Goal: Task Accomplishment & Management: Manage account settings

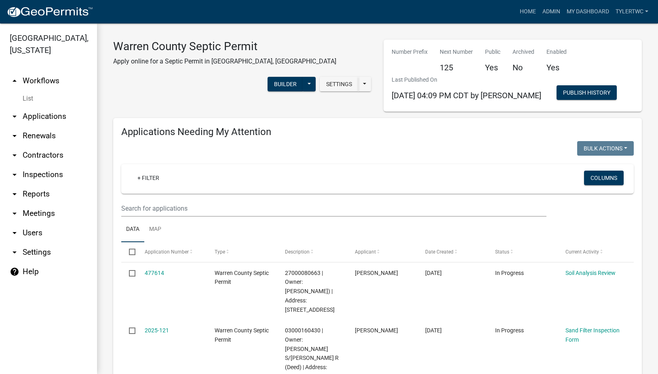
select select "2: 50"
select select "3: 100"
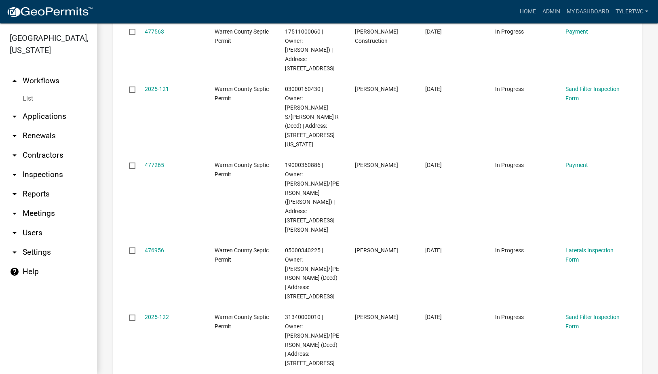
scroll to position [1886, 0]
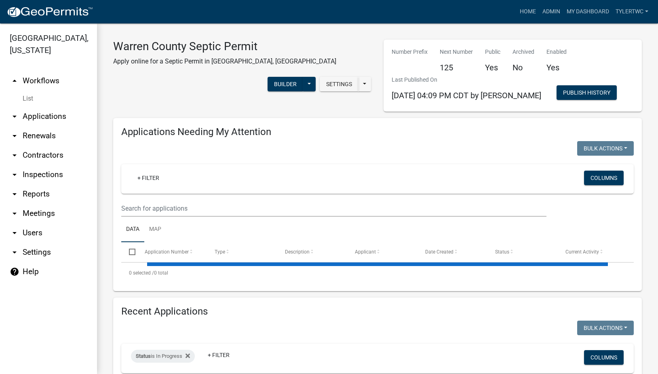
select select "2: 50"
select select "3: 100"
select select "2: 50"
select select "3: 100"
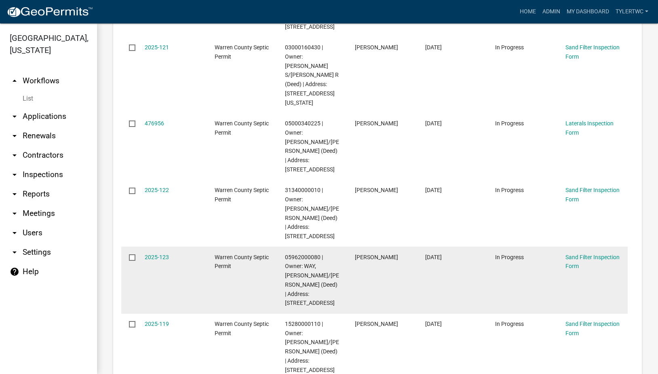
scroll to position [94, 0]
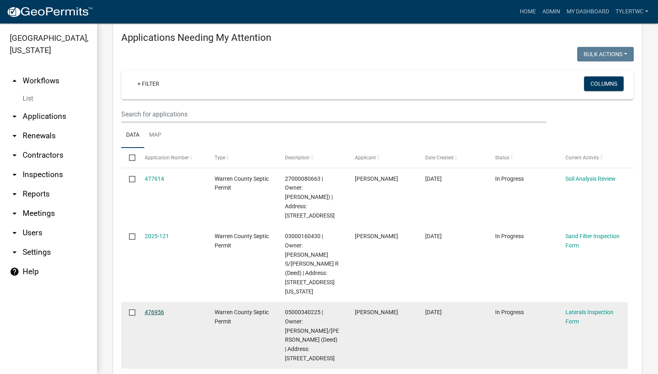
click at [154, 309] on link "476956" at bounding box center [154, 312] width 19 height 6
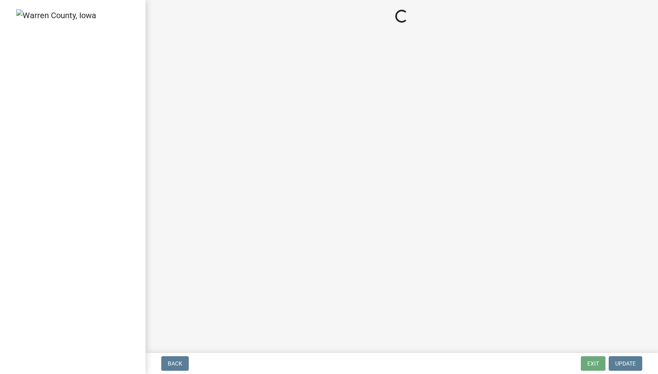
select select "745f0c93-fe7f-45fa-acff-5a7eccb4a6bc"
select select "d1e22d4f-68e7-4e9d-8701-604dd084f30f"
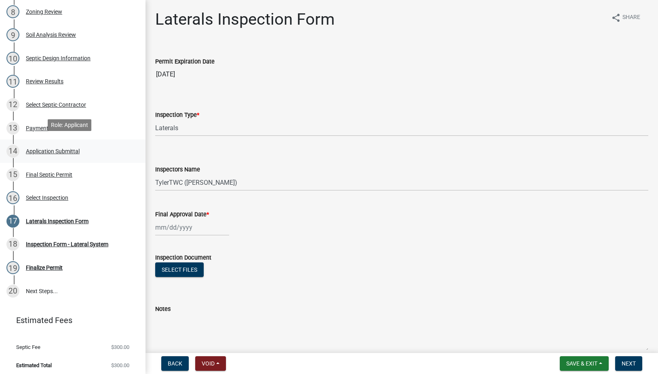
scroll to position [323, 0]
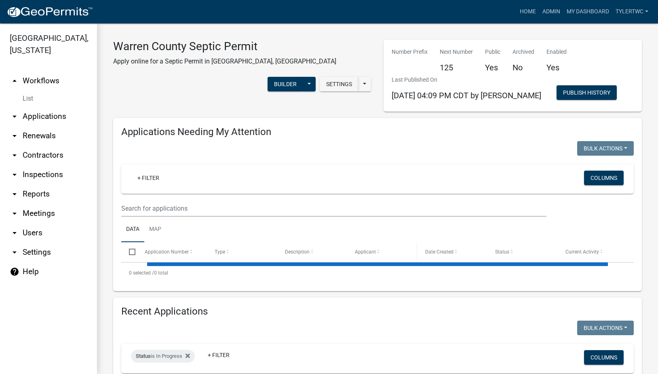
select select "2: 50"
select select "3: 100"
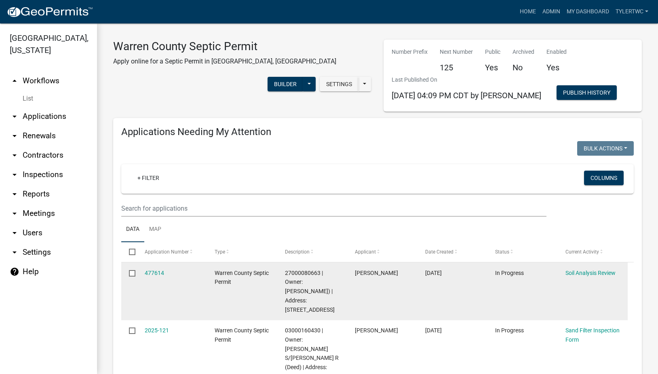
scroll to position [189, 0]
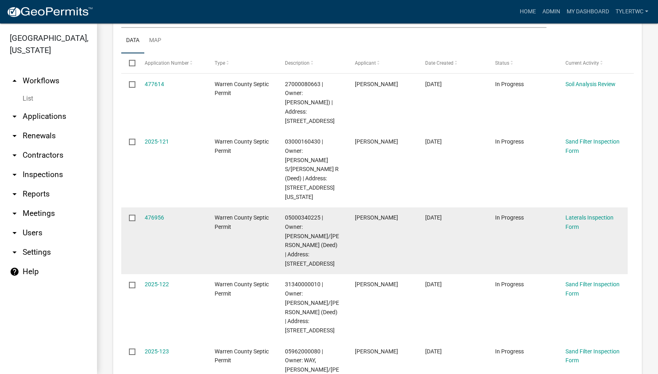
click at [131, 215] on input "checkbox" at bounding box center [131, 217] width 5 height 5
checkbox input "true"
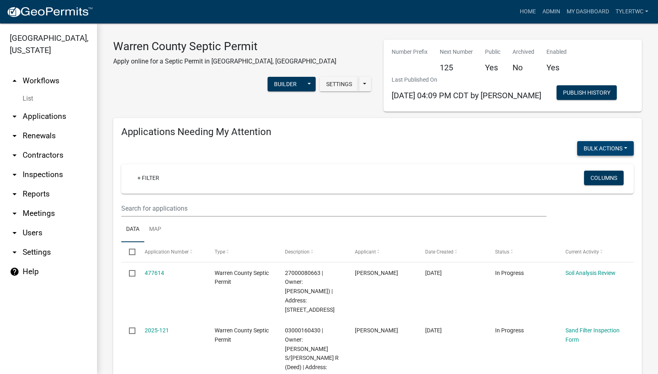
click at [621, 148] on button "Bulk Actions" at bounding box center [605, 148] width 57 height 15
click at [367, 154] on div at bounding box center [246, 149] width 262 height 17
click at [316, 77] on button at bounding box center [309, 84] width 13 height 15
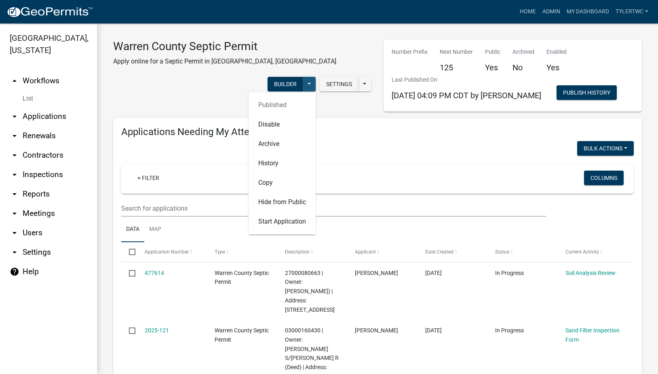
click at [316, 77] on button at bounding box center [309, 84] width 13 height 15
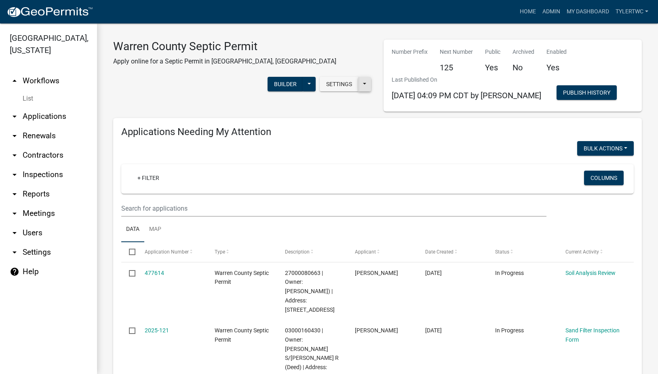
click at [362, 77] on button at bounding box center [364, 84] width 13 height 15
click at [276, 81] on div "Settings Start Application URL Start Application URL With Parcel ID Builder Pub…" at bounding box center [319, 85] width 104 height 25
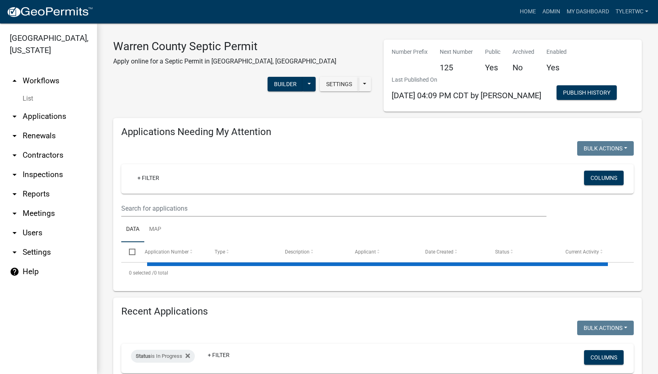
select select "2: 50"
select select "3: 100"
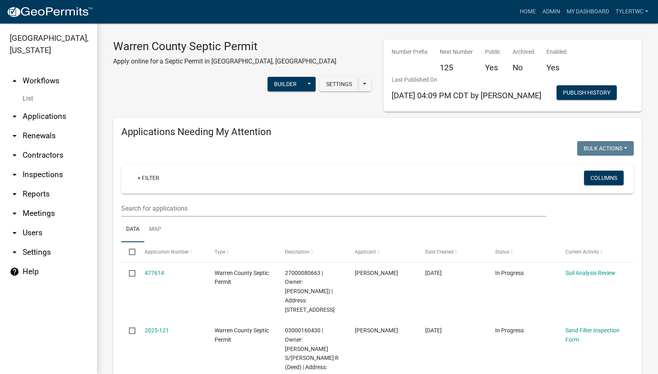
click at [23, 262] on link "help Help" at bounding box center [48, 271] width 97 height 19
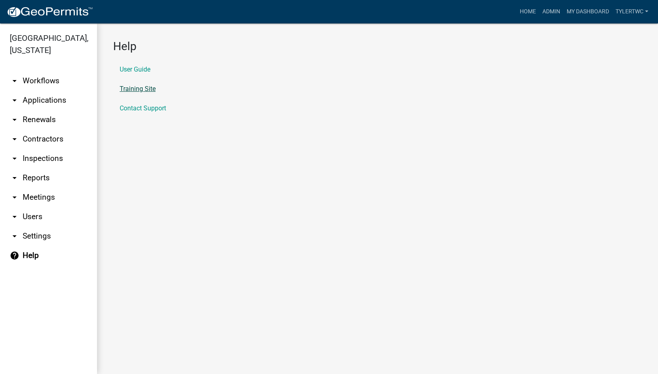
click at [139, 90] on link "Training Site" at bounding box center [138, 89] width 36 height 6
drag, startPoint x: 549, startPoint y: 13, endPoint x: 543, endPoint y: 14, distance: 5.8
click at [549, 13] on link "Admin" at bounding box center [551, 11] width 24 height 15
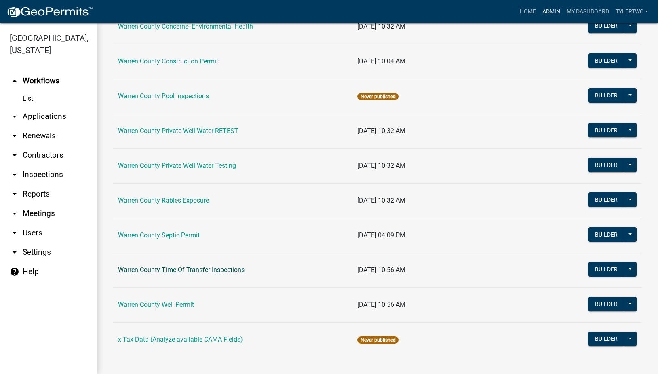
scroll to position [484, 0]
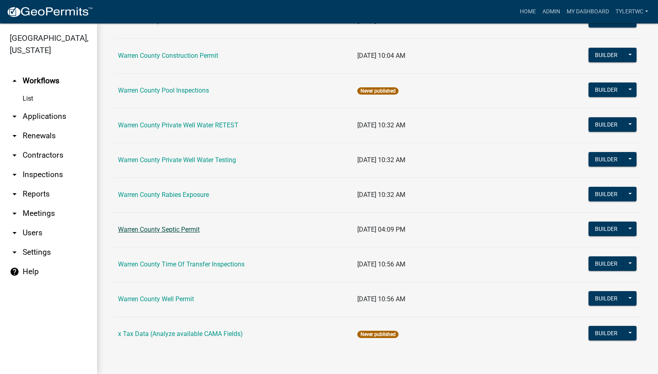
click at [185, 232] on link "Warren County Septic Permit" at bounding box center [159, 229] width 82 height 8
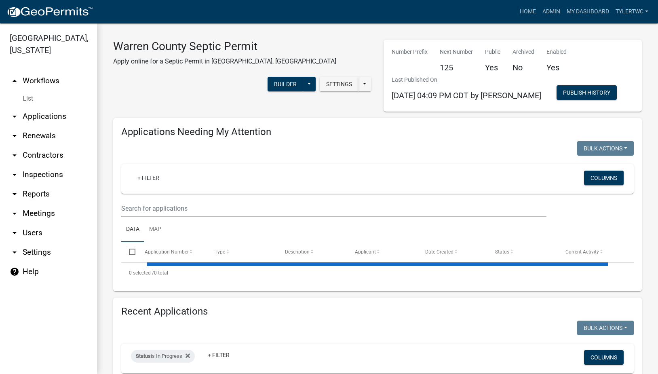
select select "2: 50"
select select "3: 100"
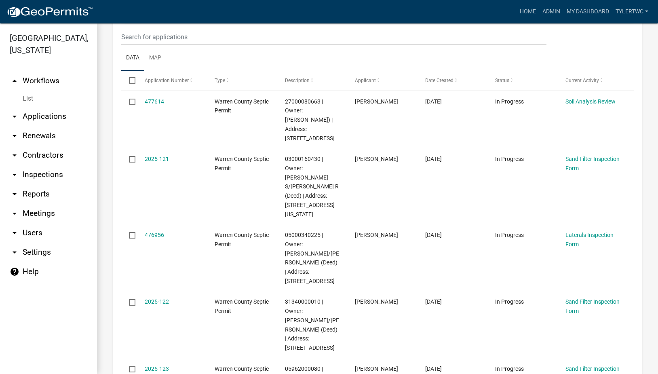
scroll to position [189, 0]
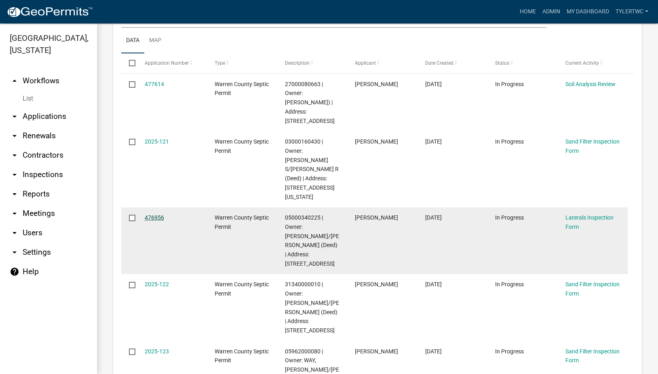
click at [157, 214] on link "476956" at bounding box center [154, 217] width 19 height 6
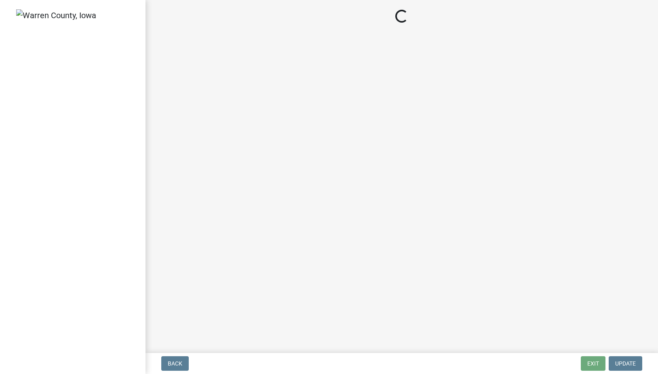
select select "745f0c93-fe7f-45fa-acff-5a7eccb4a6bc"
select select "d1e22d4f-68e7-4e9d-8701-604dd084f30f"
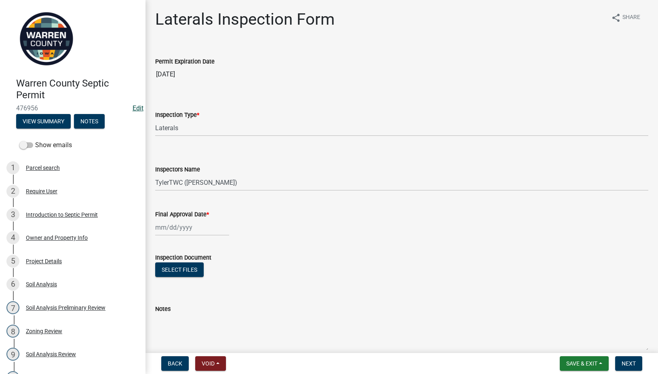
click at [133, 105] on link "Edit" at bounding box center [138, 108] width 11 height 8
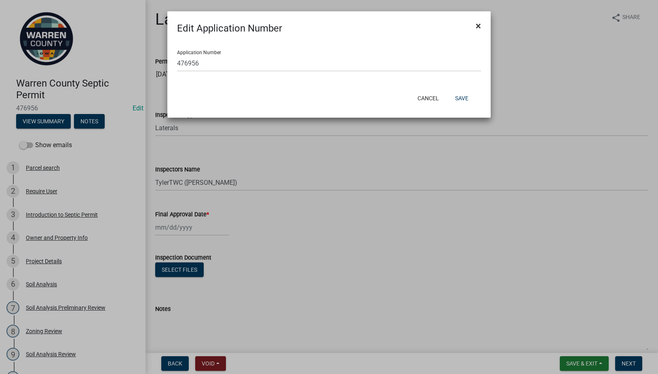
click at [480, 23] on span "×" at bounding box center [478, 25] width 5 height 11
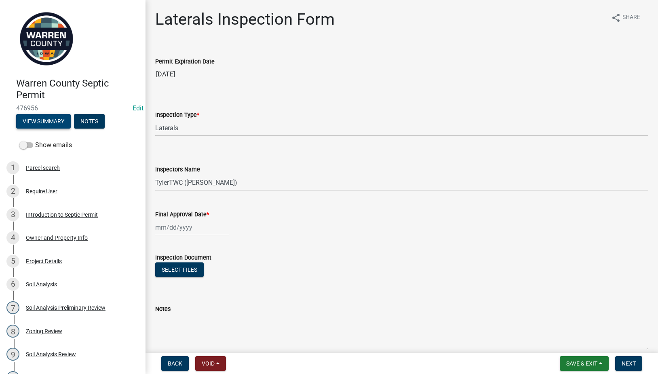
click at [45, 121] on button "View Summary" at bounding box center [43, 121] width 55 height 15
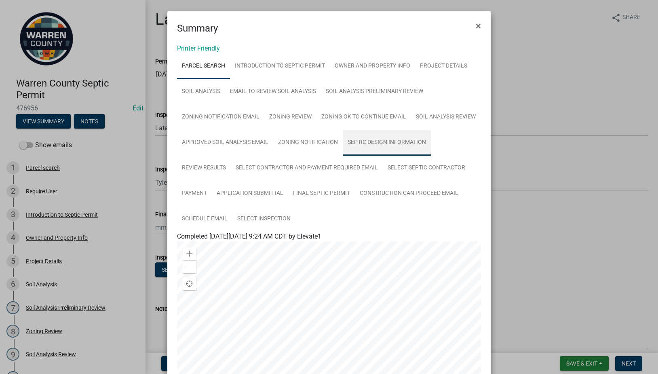
click at [385, 137] on link "Septic Design Information" at bounding box center [387, 143] width 88 height 26
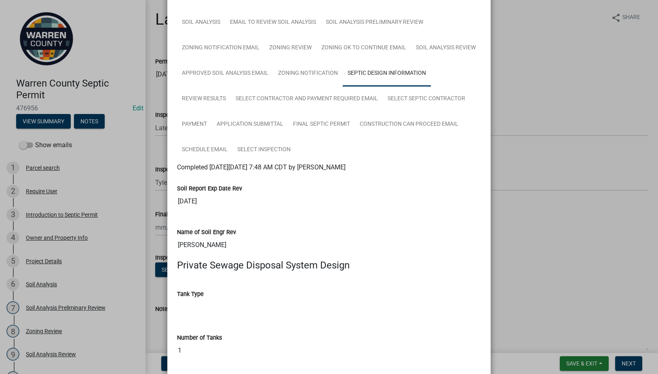
scroll to position [51, 0]
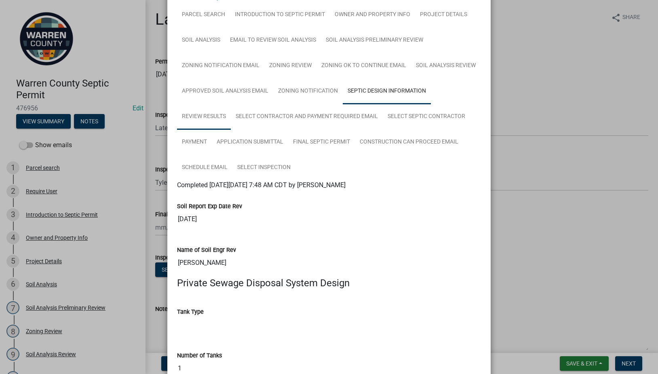
click at [193, 111] on link "Review Results" at bounding box center [204, 117] width 54 height 26
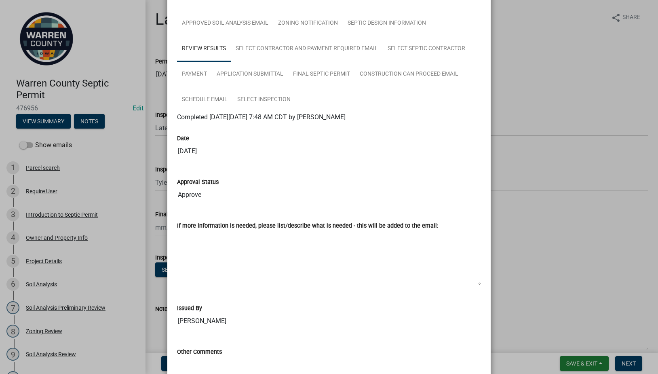
scroll to position [94, 0]
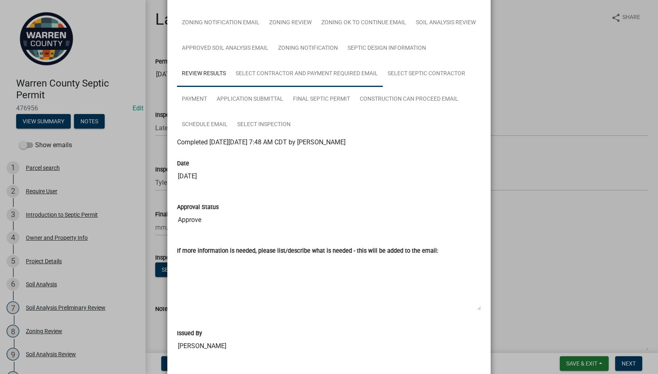
click at [311, 69] on link "Select Contractor and Payment Required Email" at bounding box center [307, 74] width 152 height 26
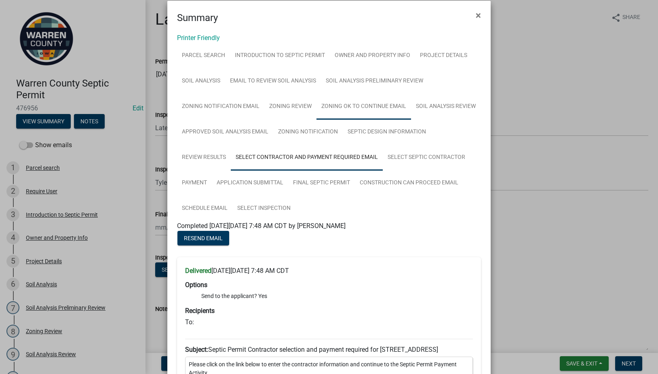
scroll to position [0, 0]
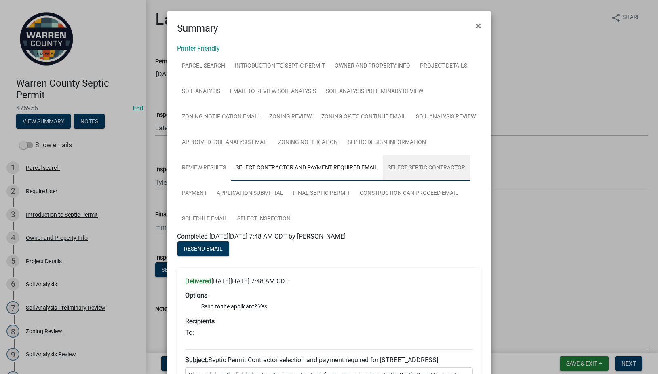
click at [425, 167] on link "Select Septic Contractor" at bounding box center [426, 168] width 87 height 26
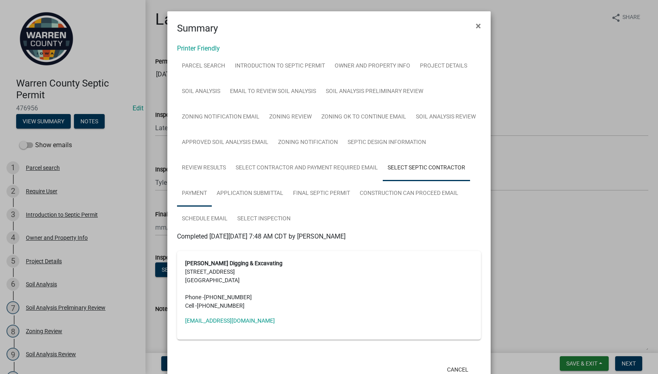
click at [183, 188] on link "Payment" at bounding box center [194, 194] width 35 height 26
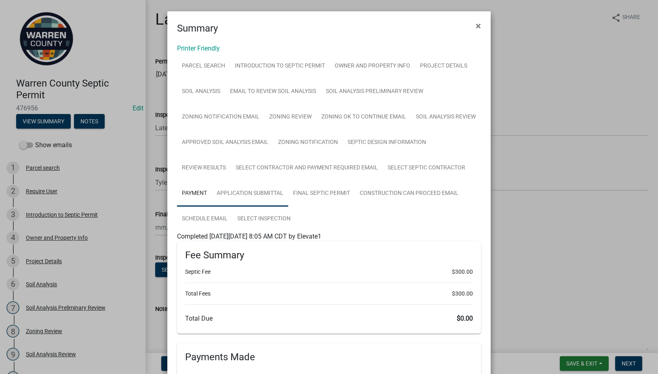
click at [261, 192] on link "Application Submittal" at bounding box center [250, 194] width 76 height 26
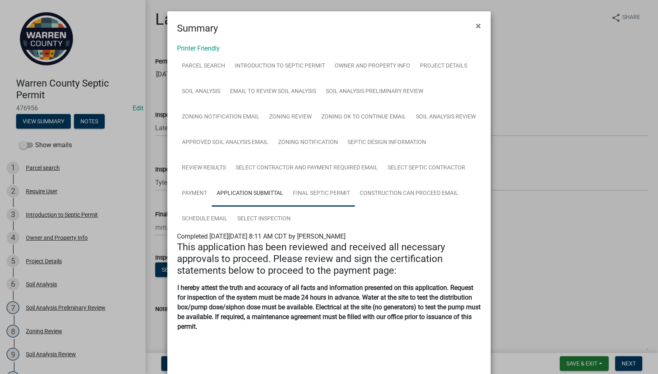
click at [313, 187] on link "Final Septic Permit" at bounding box center [321, 194] width 67 height 26
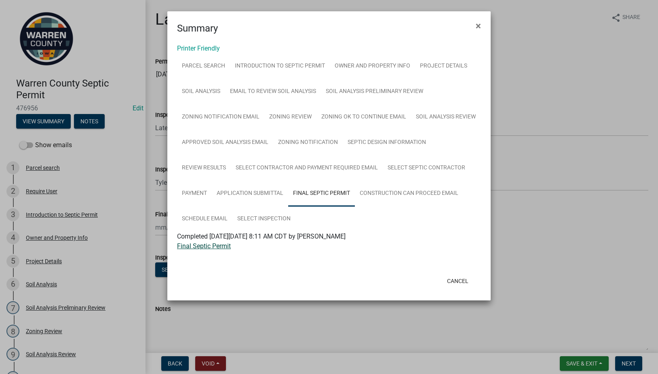
click at [209, 247] on link "Final Septic Permit" at bounding box center [204, 246] width 54 height 8
click at [405, 195] on link "Construction Can Proceed Email" at bounding box center [409, 194] width 108 height 26
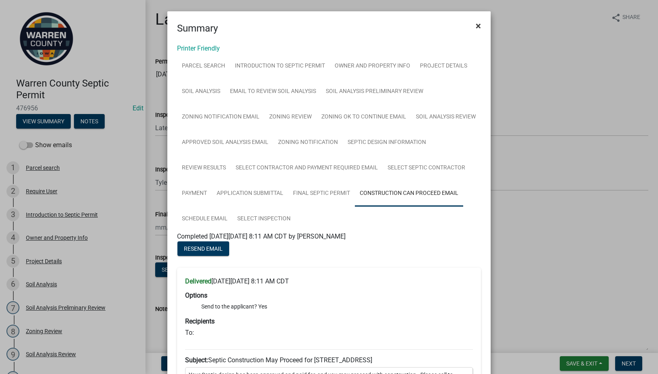
click at [476, 23] on span "×" at bounding box center [478, 25] width 5 height 11
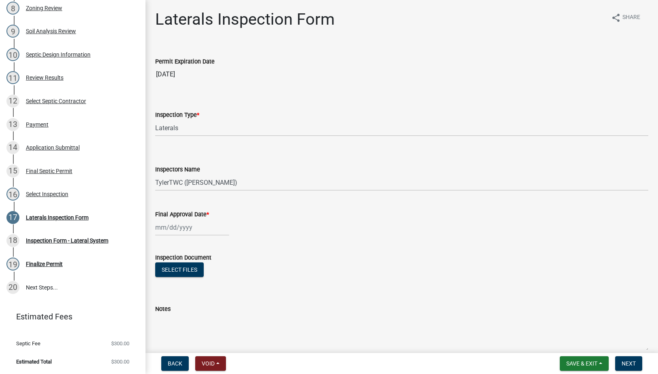
scroll to position [229, 0]
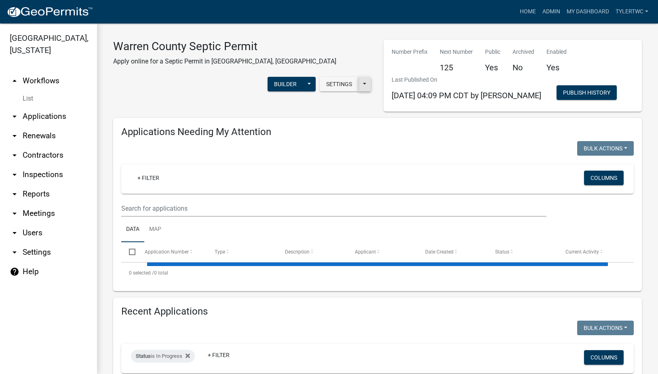
select select "2: 50"
select select "3: 100"
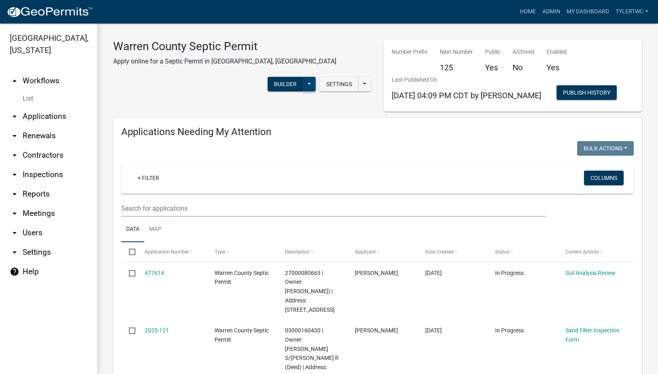
click at [316, 77] on button at bounding box center [309, 84] width 13 height 15
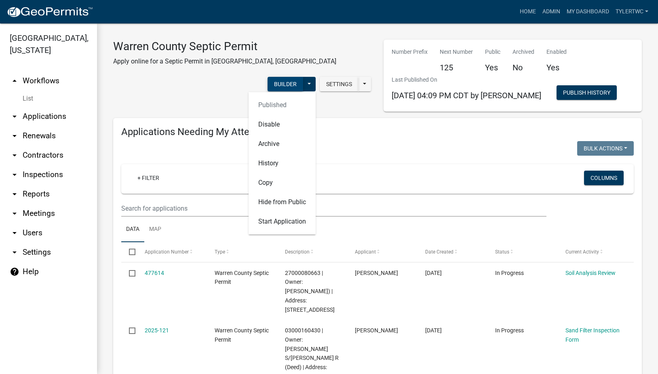
click at [303, 77] on button "Builder" at bounding box center [286, 84] width 36 height 15
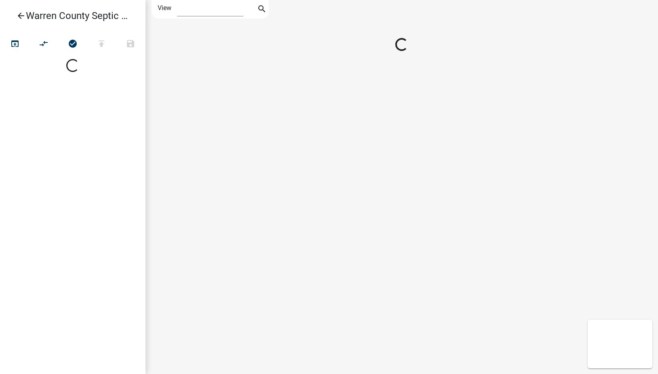
select select "1"
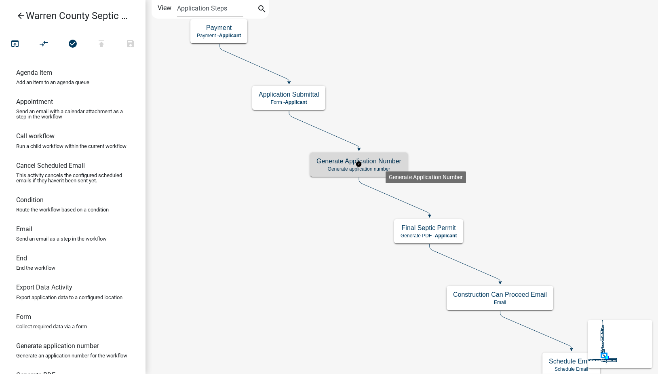
click at [386, 165] on h5 "Generate Application Number" at bounding box center [358, 161] width 85 height 8
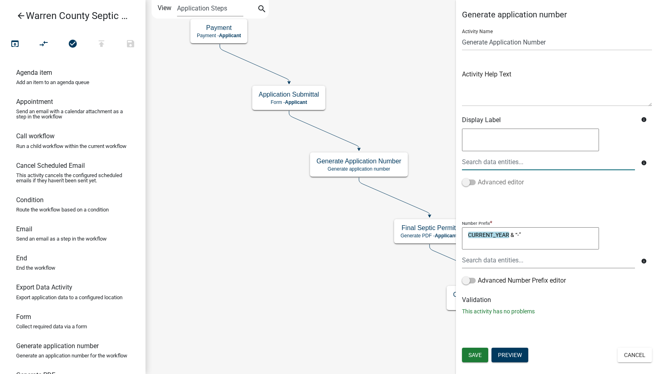
click at [507, 185] on label "Advanced editor" at bounding box center [493, 182] width 62 height 10
click at [478, 177] on input "Advanced editor" at bounding box center [478, 177] width 0 height 0
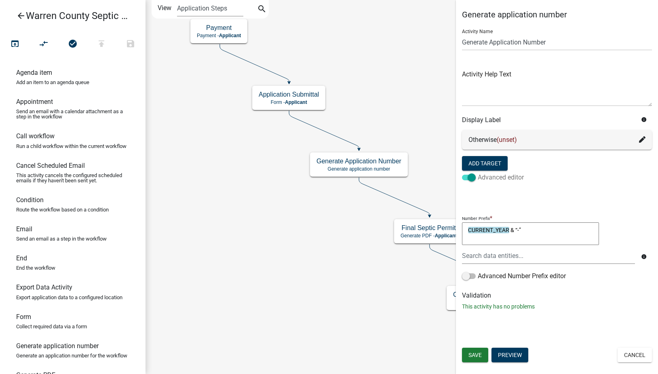
click at [465, 177] on span at bounding box center [469, 178] width 14 height 6
click at [478, 173] on input "Advanced editor" at bounding box center [478, 173] width 0 height 0
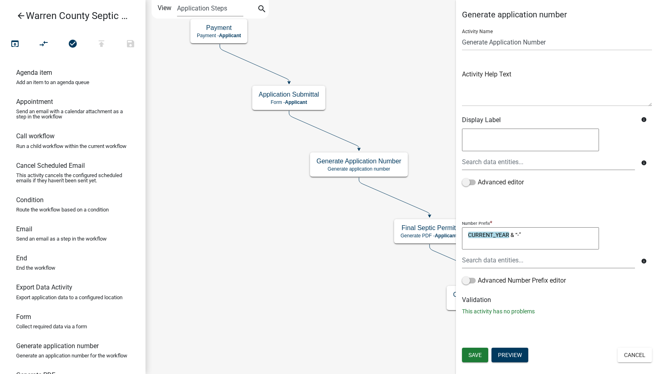
click at [642, 260] on icon "info" at bounding box center [644, 261] width 6 height 6
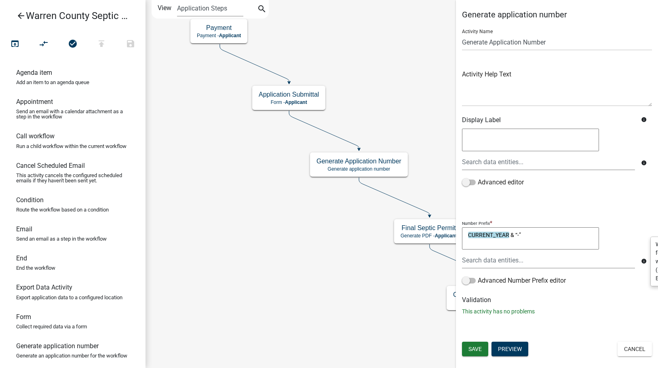
click at [642, 260] on icon "info" at bounding box center [644, 261] width 6 height 6
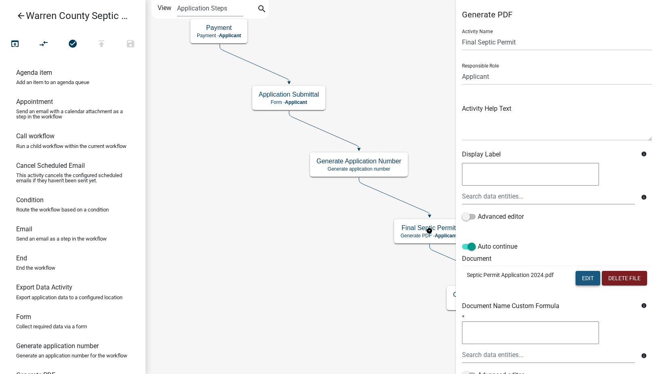
click at [582, 277] on button "Edit" at bounding box center [587, 278] width 25 height 15
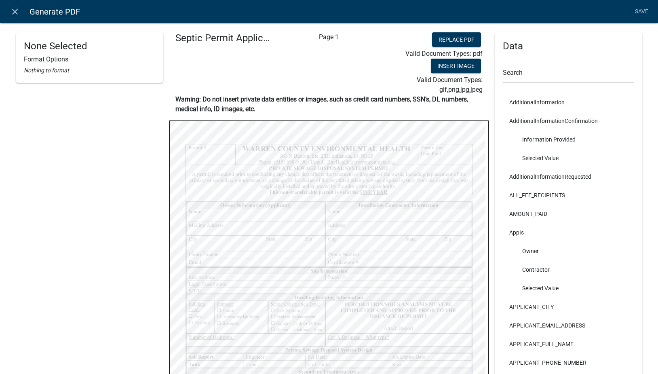
select select
select select "1"
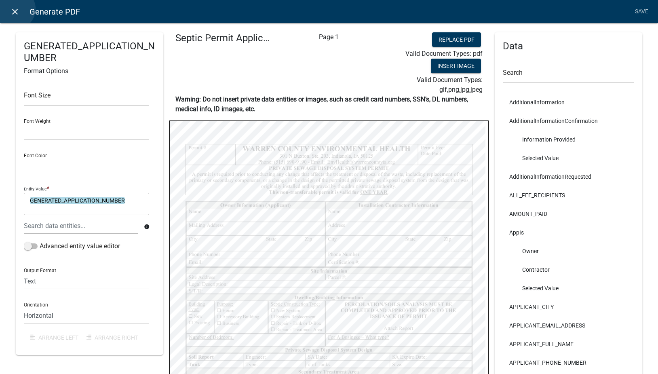
click at [15, 9] on icon "close" at bounding box center [15, 12] width 10 height 10
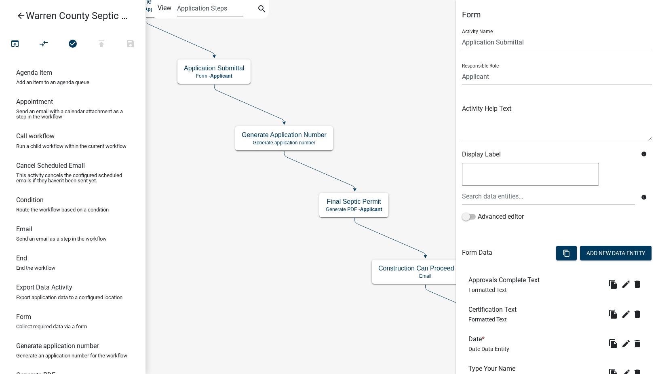
scroll to position [147, 0]
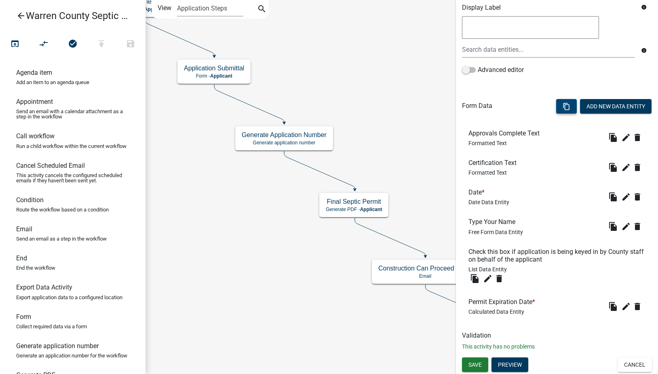
click at [563, 106] on icon "content_copy" at bounding box center [567, 107] width 8 height 8
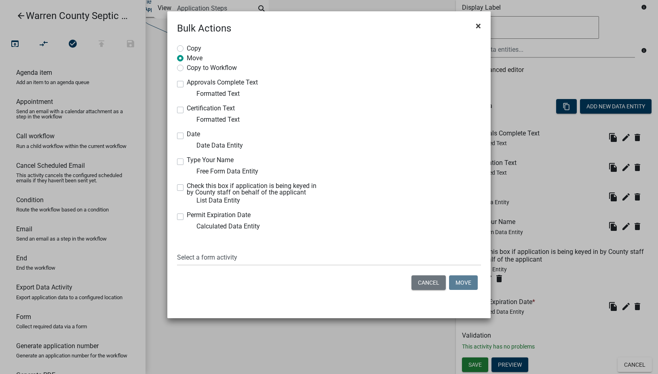
click at [475, 25] on button "×" at bounding box center [478, 26] width 18 height 23
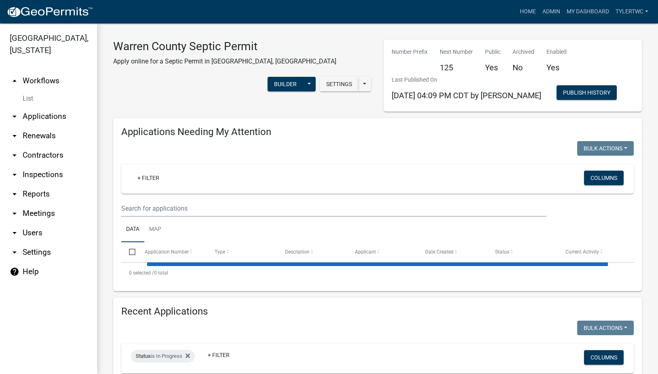
select select "2: 50"
select select "3: 100"
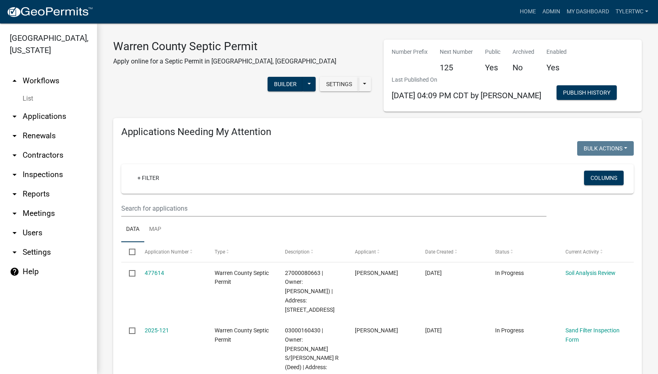
scroll to position [189, 0]
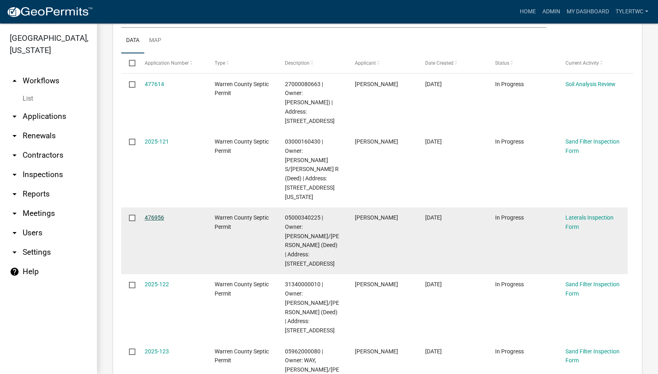
click at [156, 214] on link "476956" at bounding box center [154, 217] width 19 height 6
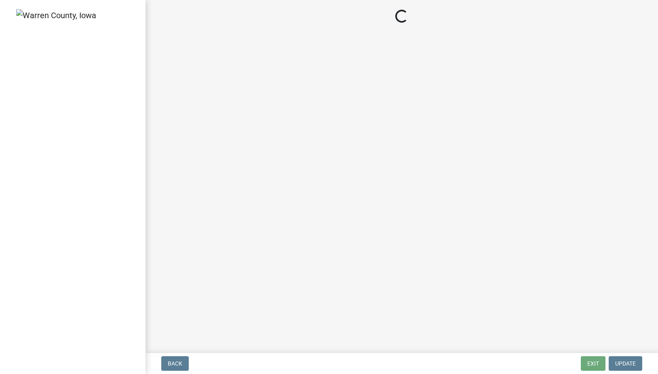
select select "745f0c93-fe7f-45fa-acff-5a7eccb4a6bc"
select select "d1e22d4f-68e7-4e9d-8701-604dd084f30f"
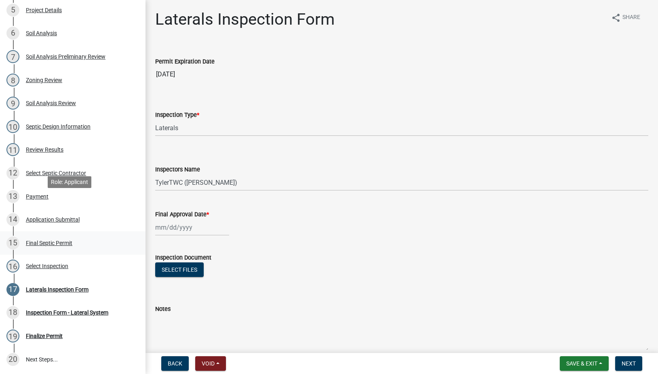
scroll to position [283, 0]
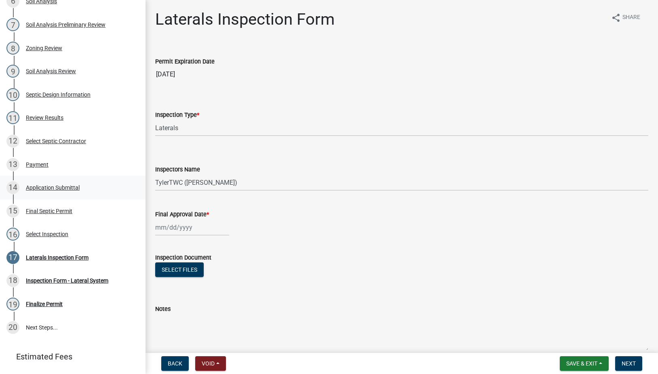
click at [50, 185] on div "Application Submittal" at bounding box center [53, 188] width 54 height 6
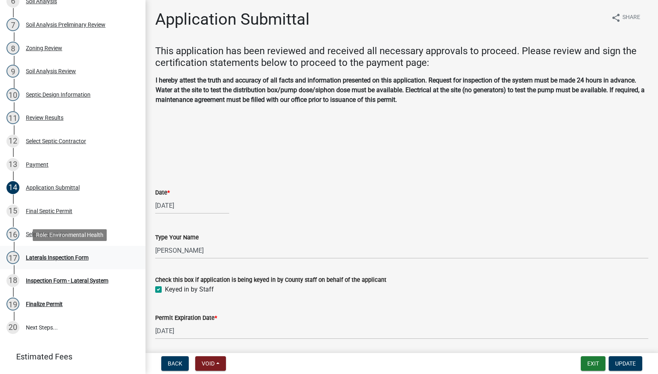
click at [49, 253] on div "17 Laterals Inspection Form" at bounding box center [69, 257] width 126 height 13
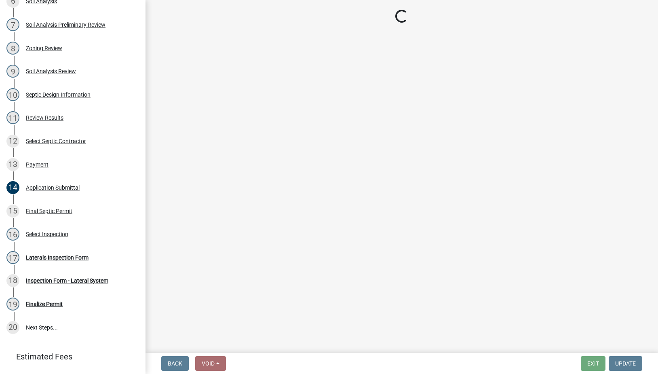
select select "745f0c93-fe7f-45fa-acff-5a7eccb4a6bc"
select select "d1e22d4f-68e7-4e9d-8701-604dd084f30f"
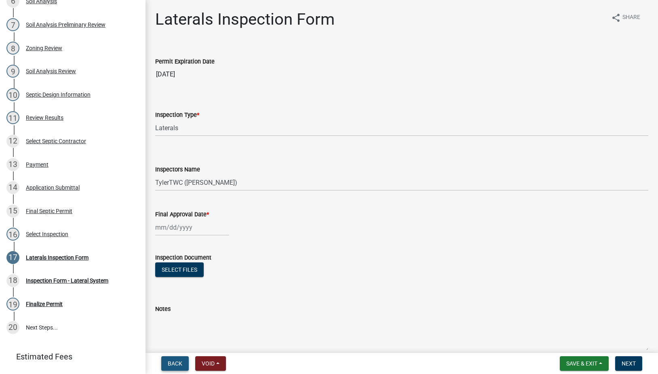
click at [171, 362] on span "Back" at bounding box center [175, 363] width 15 height 6
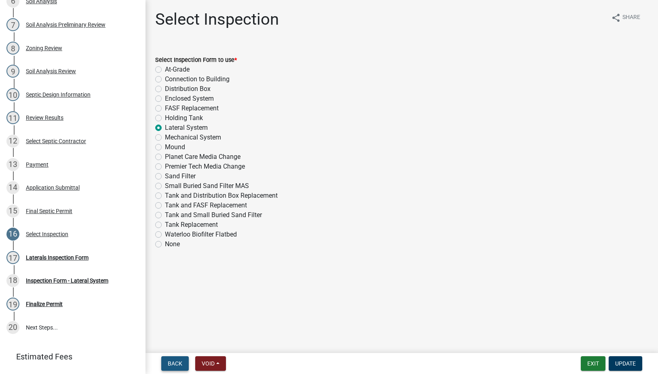
click at [171, 362] on span "Back" at bounding box center [175, 363] width 15 height 6
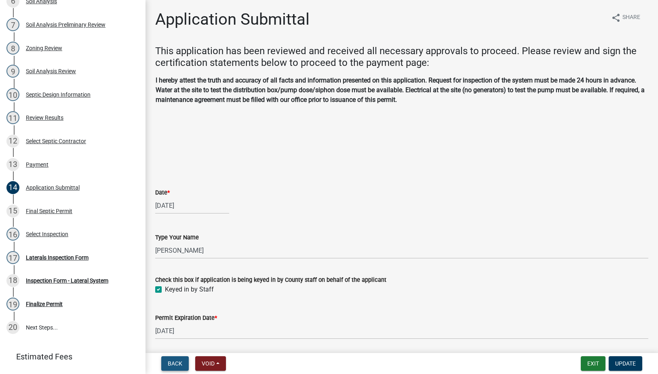
click at [171, 362] on span "Back" at bounding box center [175, 363] width 15 height 6
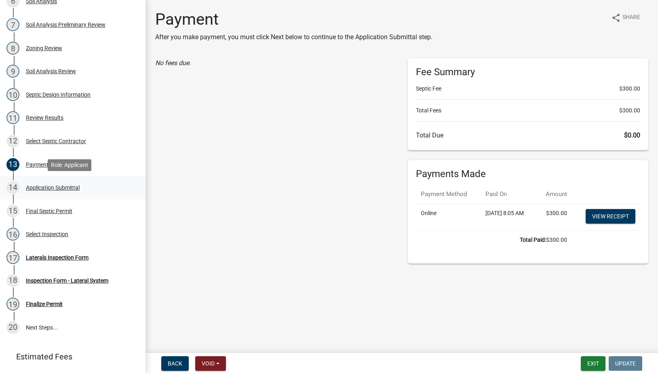
click at [46, 186] on div "Application Submittal" at bounding box center [53, 188] width 54 height 6
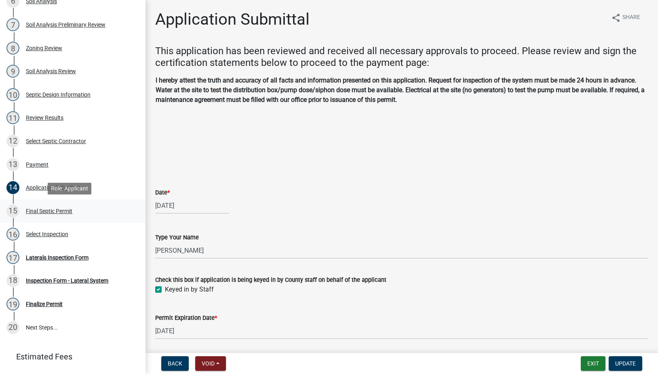
click at [39, 209] on div "Final Septic Permit" at bounding box center [49, 211] width 46 height 6
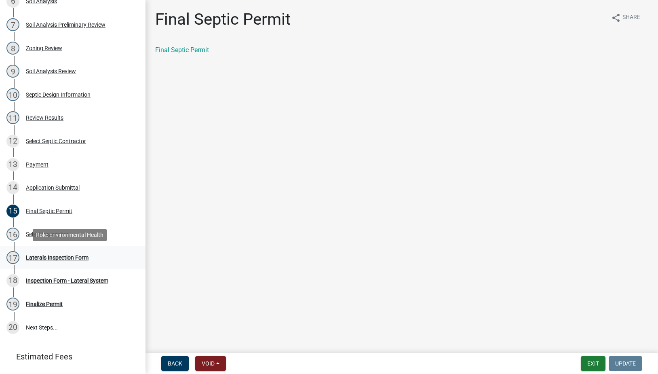
click at [48, 256] on div "Laterals Inspection Form" at bounding box center [57, 258] width 63 height 6
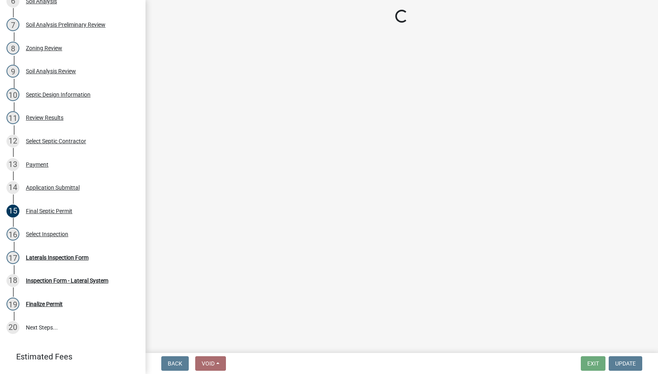
select select "745f0c93-fe7f-45fa-acff-5a7eccb4a6bc"
select select "d1e22d4f-68e7-4e9d-8701-604dd084f30f"
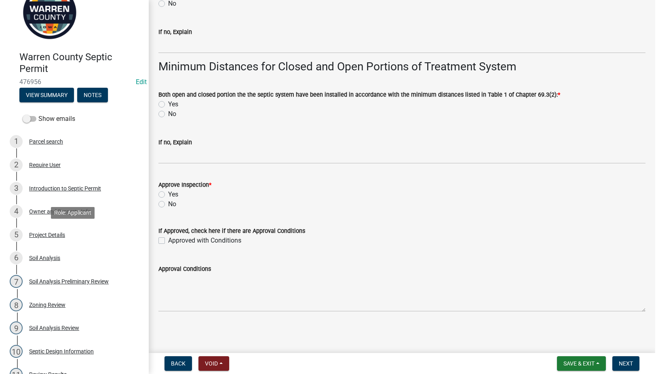
scroll to position [0, 0]
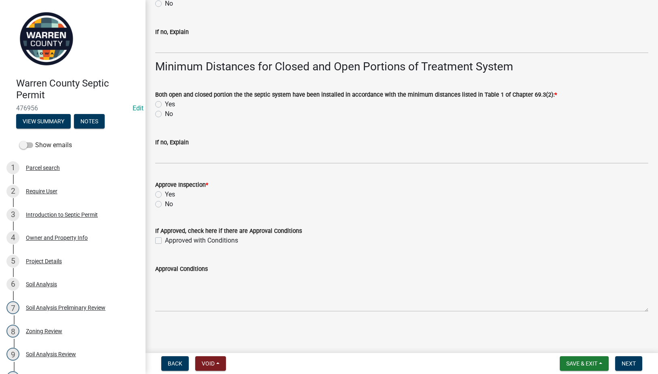
click at [24, 106] on span "476956" at bounding box center [72, 108] width 113 height 8
click at [32, 143] on span at bounding box center [26, 145] width 14 height 6
click at [35, 140] on input "Show emails" at bounding box center [35, 140] width 0 height 0
click at [26, 143] on span at bounding box center [26, 145] width 14 height 6
click at [35, 140] on input "Show emails" at bounding box center [35, 140] width 0 height 0
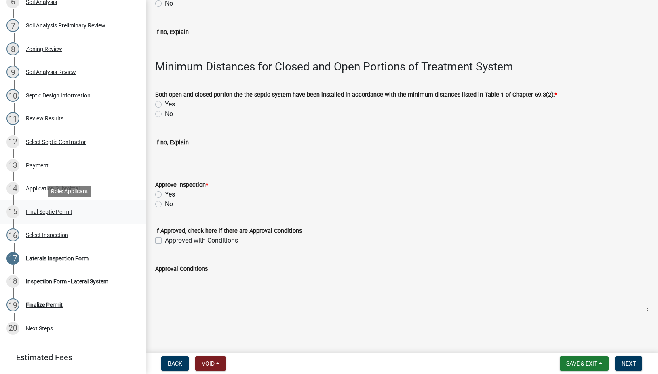
scroll to position [283, 0]
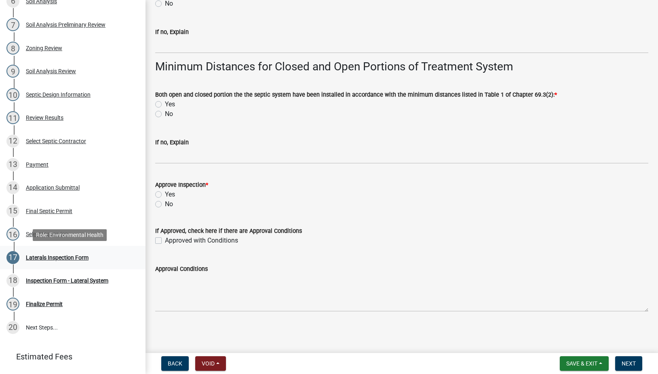
click at [46, 255] on div "Laterals Inspection Form" at bounding box center [57, 258] width 63 height 6
click at [53, 236] on div "Select Inspection" at bounding box center [47, 234] width 42 height 6
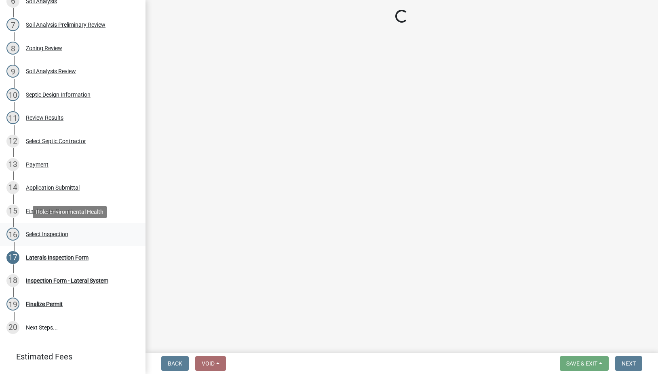
scroll to position [0, 0]
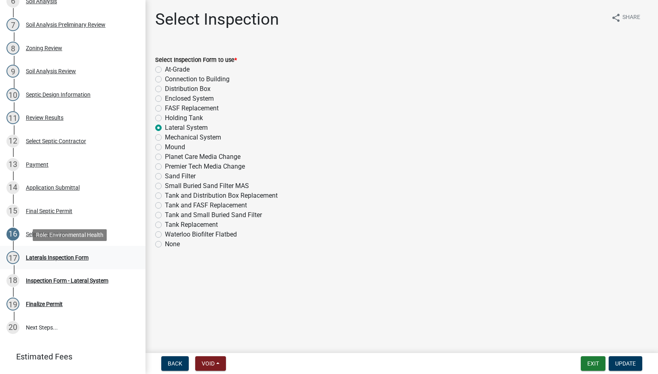
click at [43, 258] on div "Laterals Inspection Form" at bounding box center [57, 258] width 63 height 6
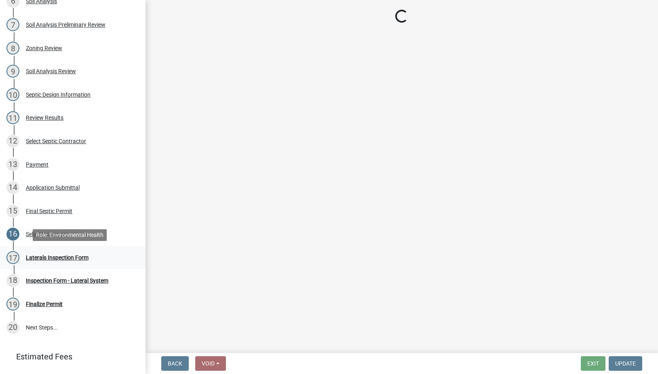
select select "745f0c93-fe7f-45fa-acff-5a7eccb4a6bc"
select select "d1e22d4f-68e7-4e9d-8701-604dd084f30f"
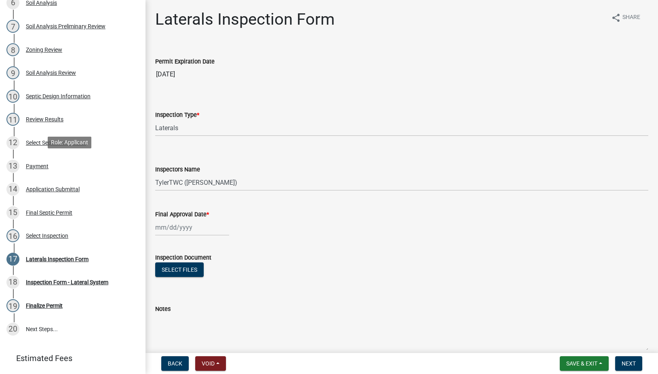
scroll to position [283, 0]
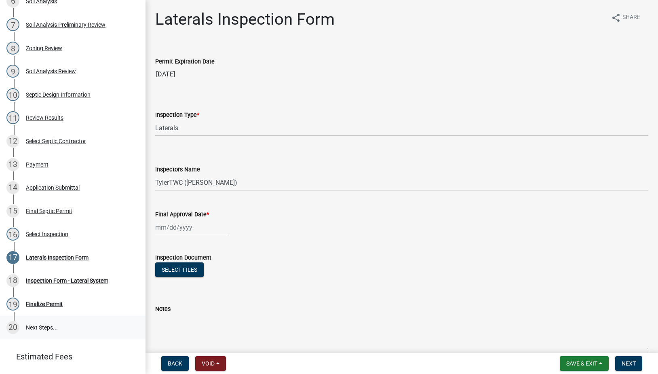
click at [33, 324] on link "20 Next Steps..." at bounding box center [72, 327] width 145 height 23
click at [38, 299] on div "19 Finalize Permit" at bounding box center [69, 303] width 126 height 13
click at [35, 233] on div "Select Inspection" at bounding box center [47, 234] width 42 height 6
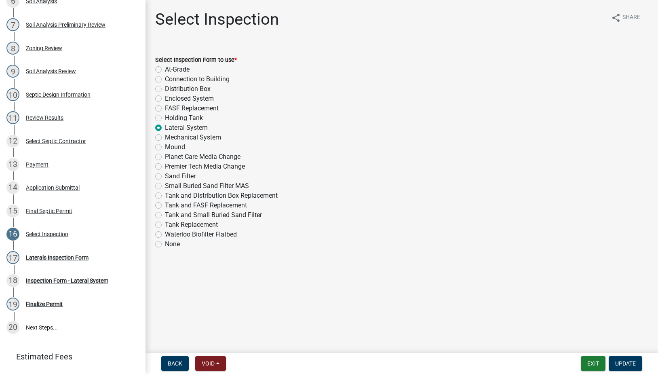
click at [165, 127] on label "Lateral System" at bounding box center [186, 128] width 43 height 10
click at [165, 127] on input "Lateral System" at bounding box center [167, 125] width 5 height 5
click at [165, 130] on label "Lateral System" at bounding box center [186, 128] width 43 height 10
click at [165, 128] on input "Lateral System" at bounding box center [167, 125] width 5 height 5
click at [165, 128] on label "Lateral System" at bounding box center [186, 128] width 43 height 10
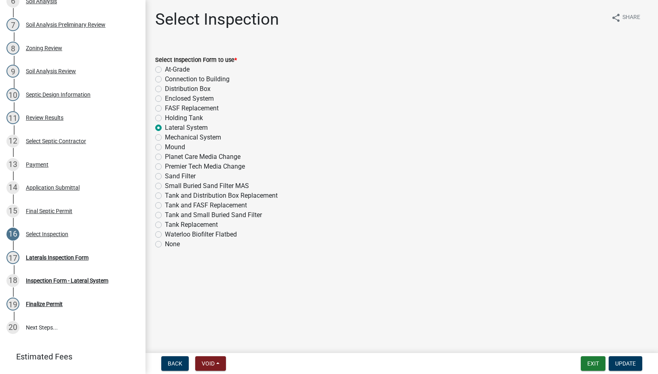
click at [165, 128] on input "Lateral System" at bounding box center [167, 125] width 5 height 5
click at [165, 125] on label "Lateral System" at bounding box center [186, 128] width 43 height 10
click at [165, 125] on input "Lateral System" at bounding box center [167, 125] width 5 height 5
click at [352, 110] on div "FASF Replacement" at bounding box center [401, 108] width 493 height 10
click at [166, 254] on wm-data-entity-input "Select Inspection Form to use * At-Grade Connection to Building Distribution Bo…" at bounding box center [401, 150] width 493 height 211
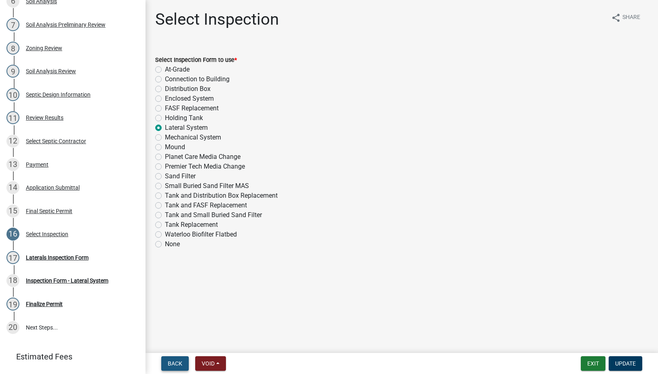
click at [170, 360] on span "Back" at bounding box center [175, 363] width 15 height 6
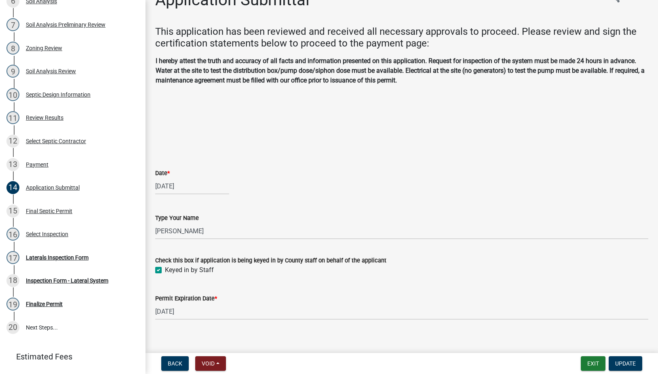
scroll to position [28, 0]
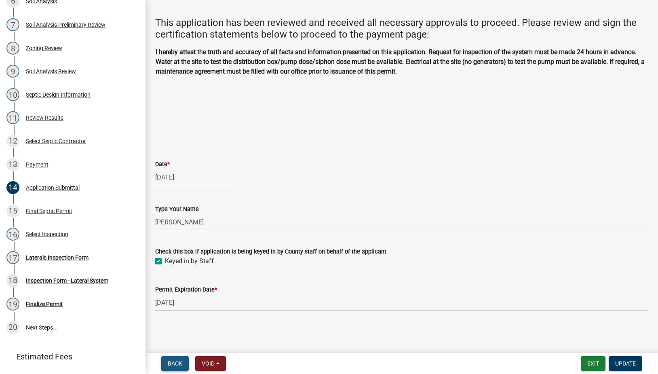
click at [179, 362] on span "Back" at bounding box center [175, 363] width 15 height 6
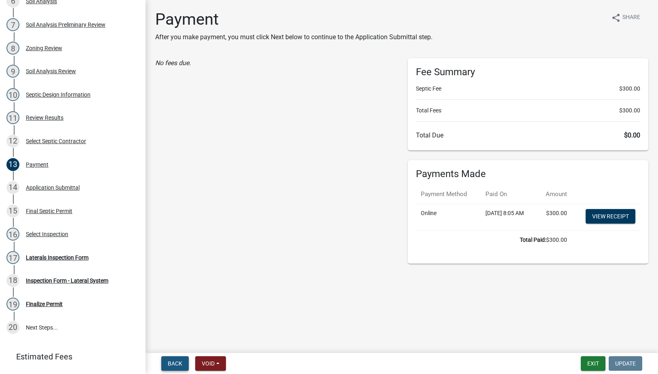
click at [178, 362] on span "Back" at bounding box center [175, 363] width 15 height 6
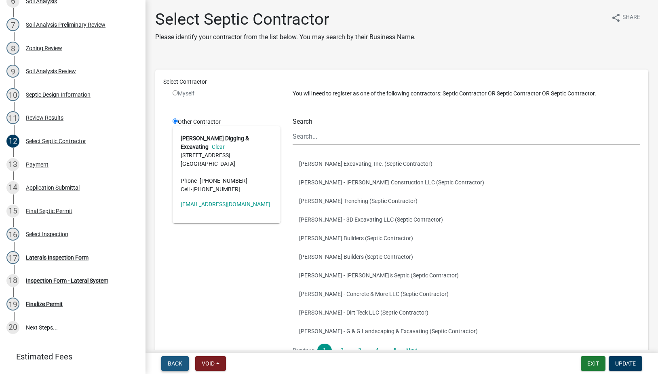
click at [178, 362] on span "Back" at bounding box center [175, 363] width 15 height 6
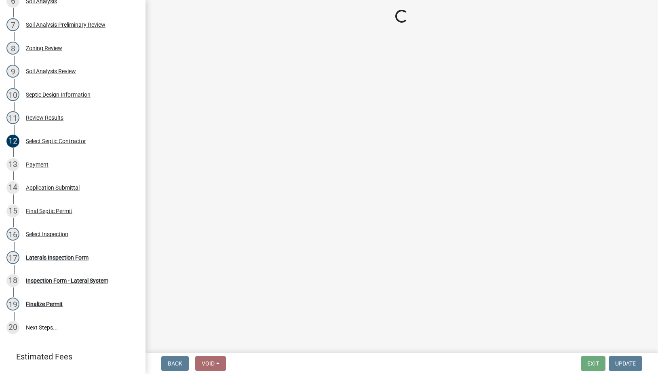
select select "2f6c2d72-ab04-4add-87ae-7a9750ff19b9"
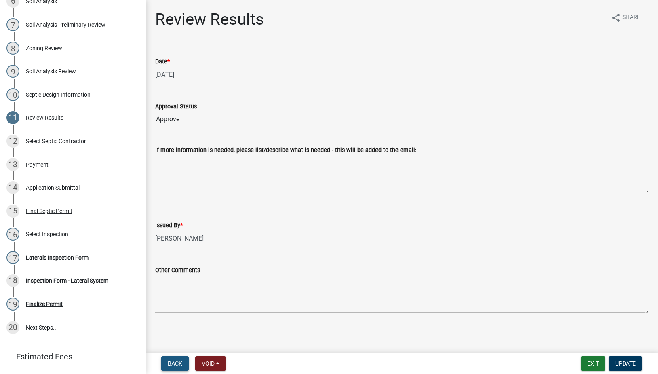
click at [178, 364] on span "Back" at bounding box center [175, 363] width 15 height 6
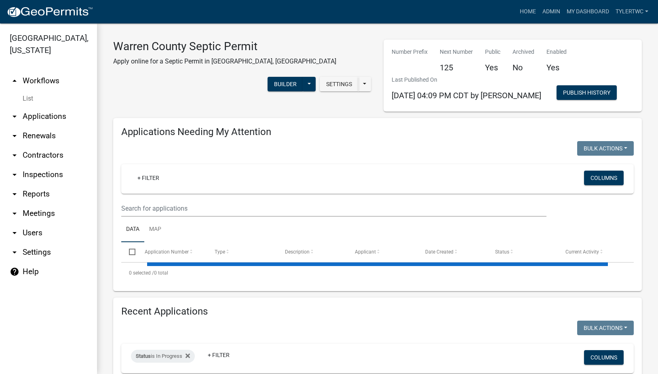
select select "2: 50"
select select "3: 100"
